Goal: Check status: Check status

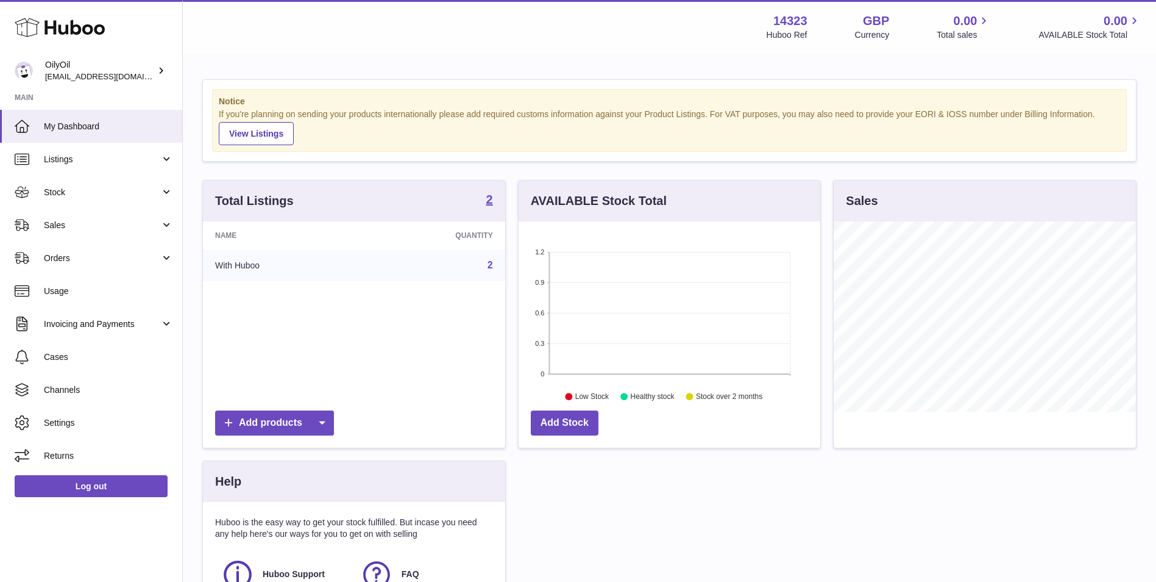
scroll to position [190, 302]
click at [124, 200] on link "Stock" at bounding box center [91, 192] width 182 height 33
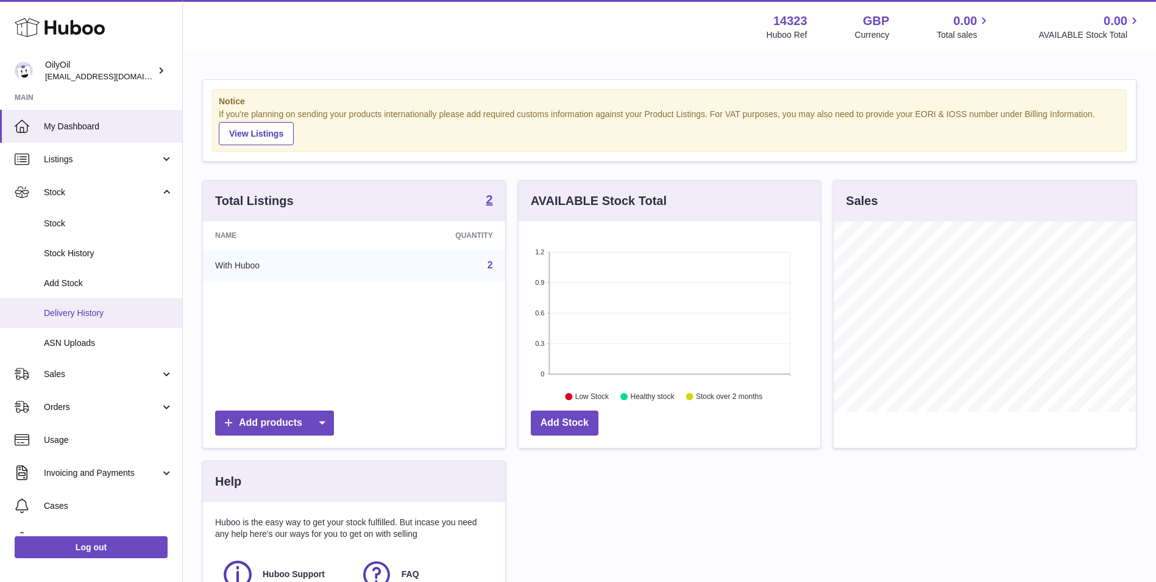
click at [100, 308] on span "Delivery History" at bounding box center [108, 313] width 129 height 12
click at [99, 309] on span "Delivery History" at bounding box center [108, 313] width 129 height 12
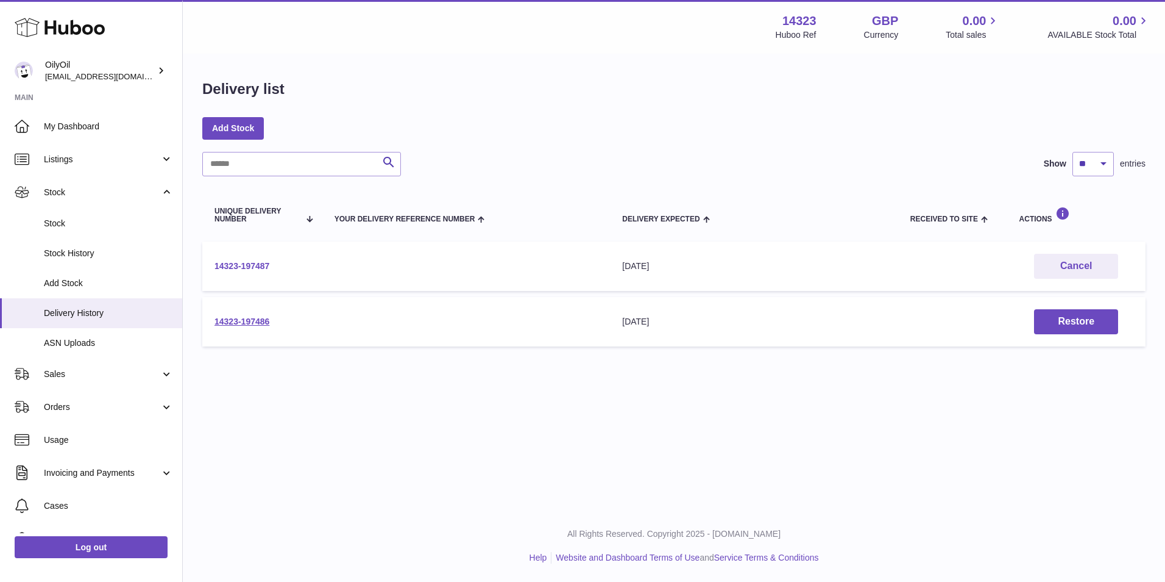
click at [236, 265] on link "14323-197487" at bounding box center [242, 266] width 55 height 10
